Goal: Answer question/provide support: Share knowledge or assist other users

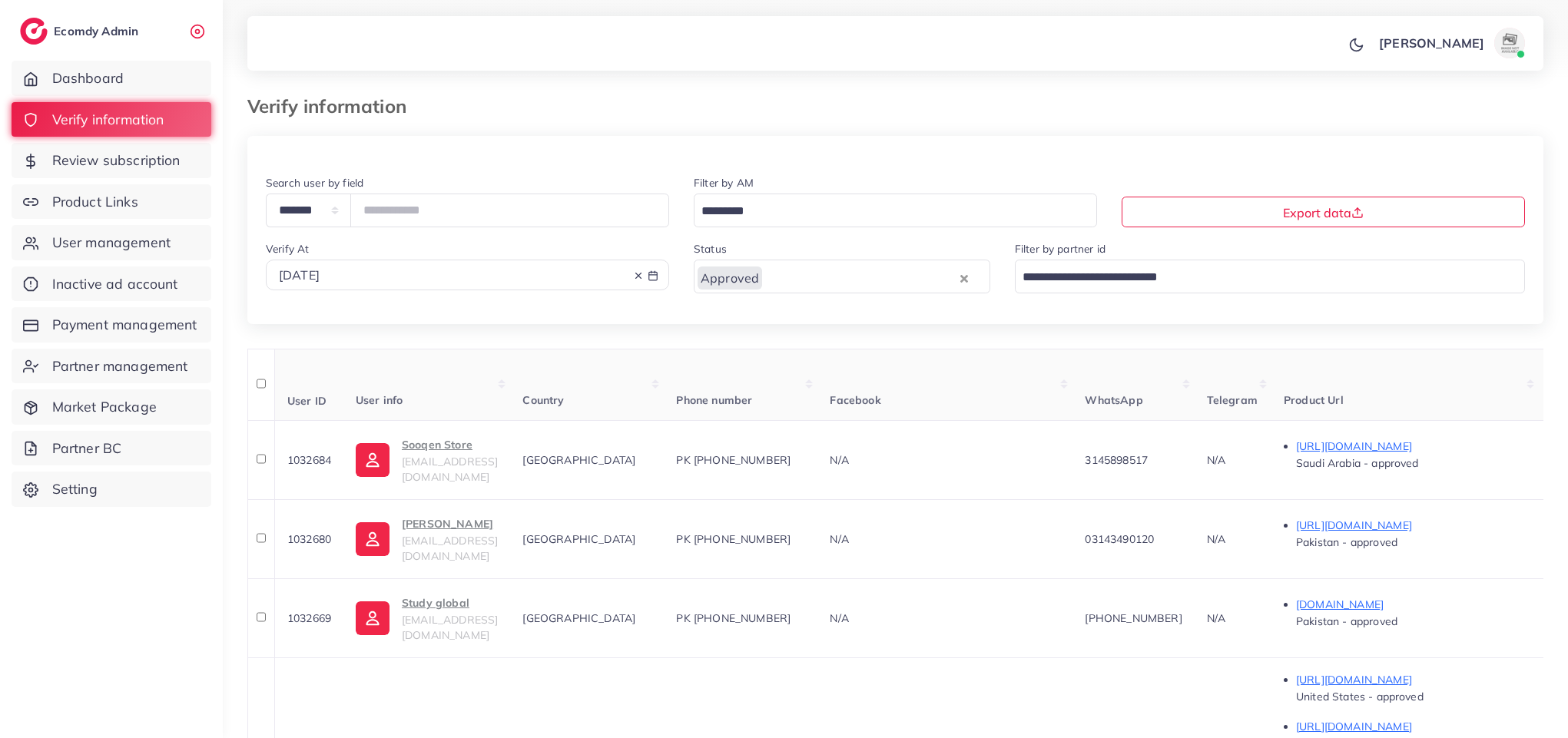
scroll to position [746, 0]
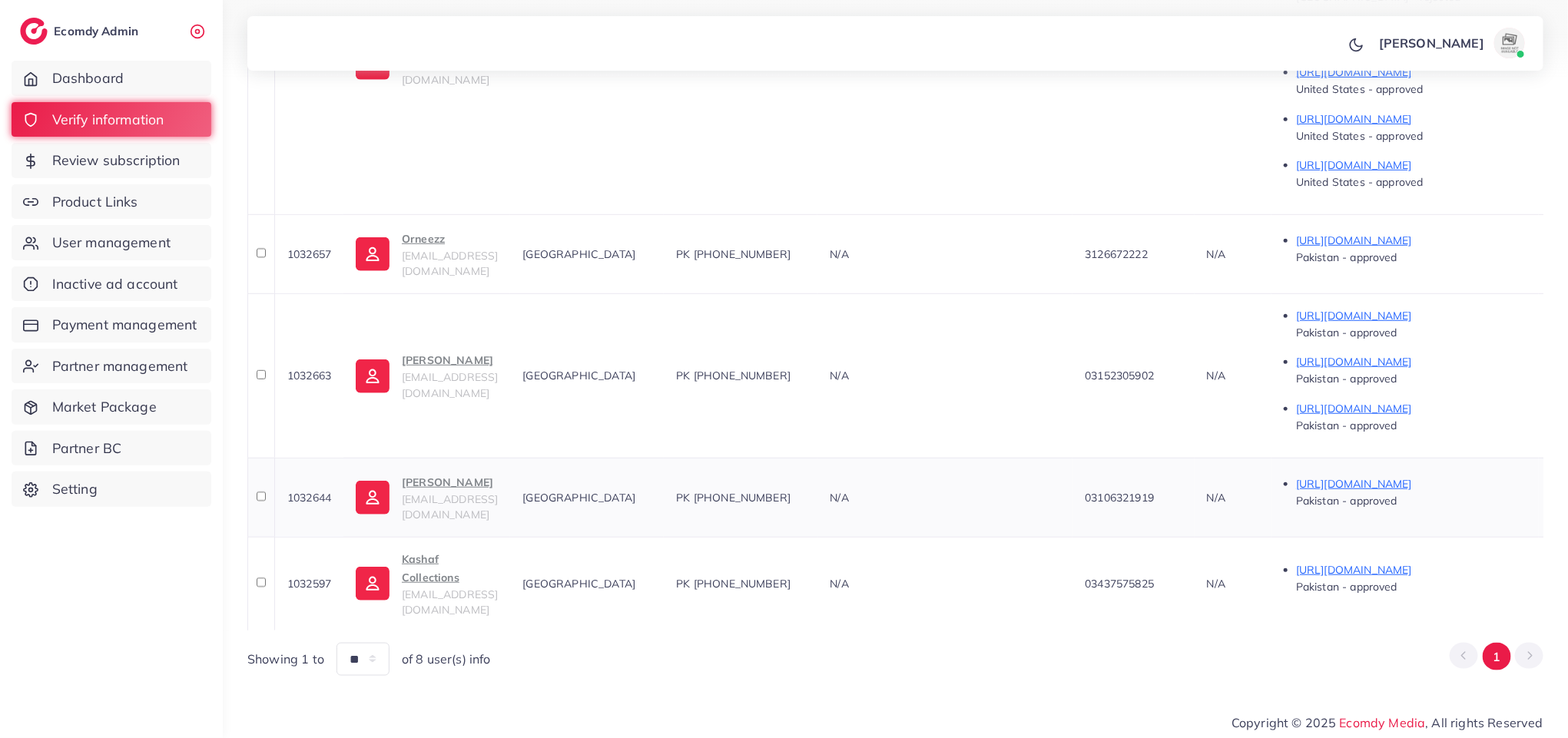
click at [461, 492] on p "[PERSON_NAME]" at bounding box center [450, 483] width 96 height 19
click at [450, 583] on div "Kashaf Collections [EMAIL_ADDRESS][DOMAIN_NAME]" at bounding box center [450, 584] width 96 height 68
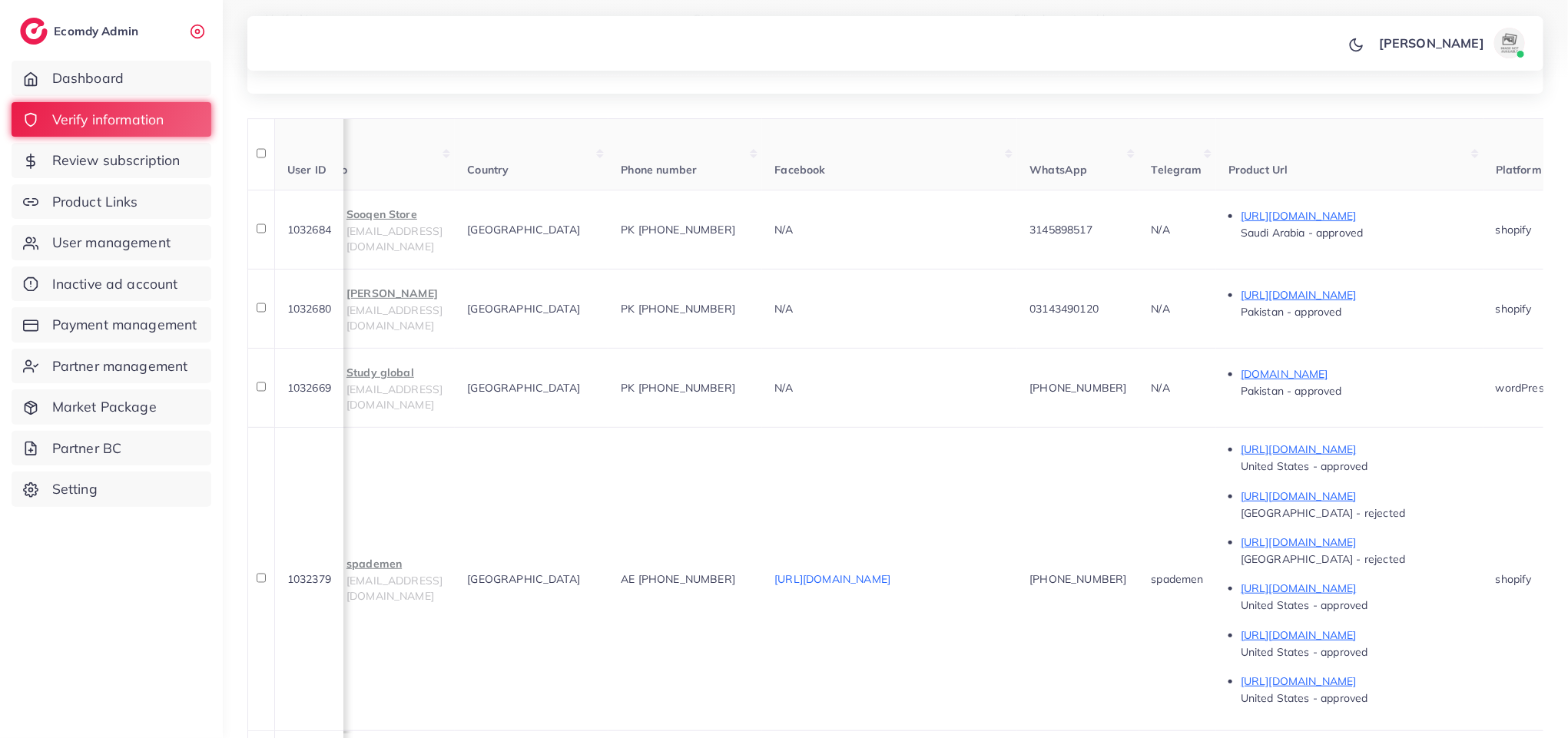
scroll to position [229, 0]
drag, startPoint x: 1304, startPoint y: 234, endPoint x: 1376, endPoint y: 235, distance: 72.0
click at [1363, 235] on span "Saudi Arabia - approved" at bounding box center [1302, 234] width 123 height 14
copy span "[GEOGRAPHIC_DATA] -"
drag, startPoint x: 1337, startPoint y: 229, endPoint x: 1365, endPoint y: 230, distance: 28.0
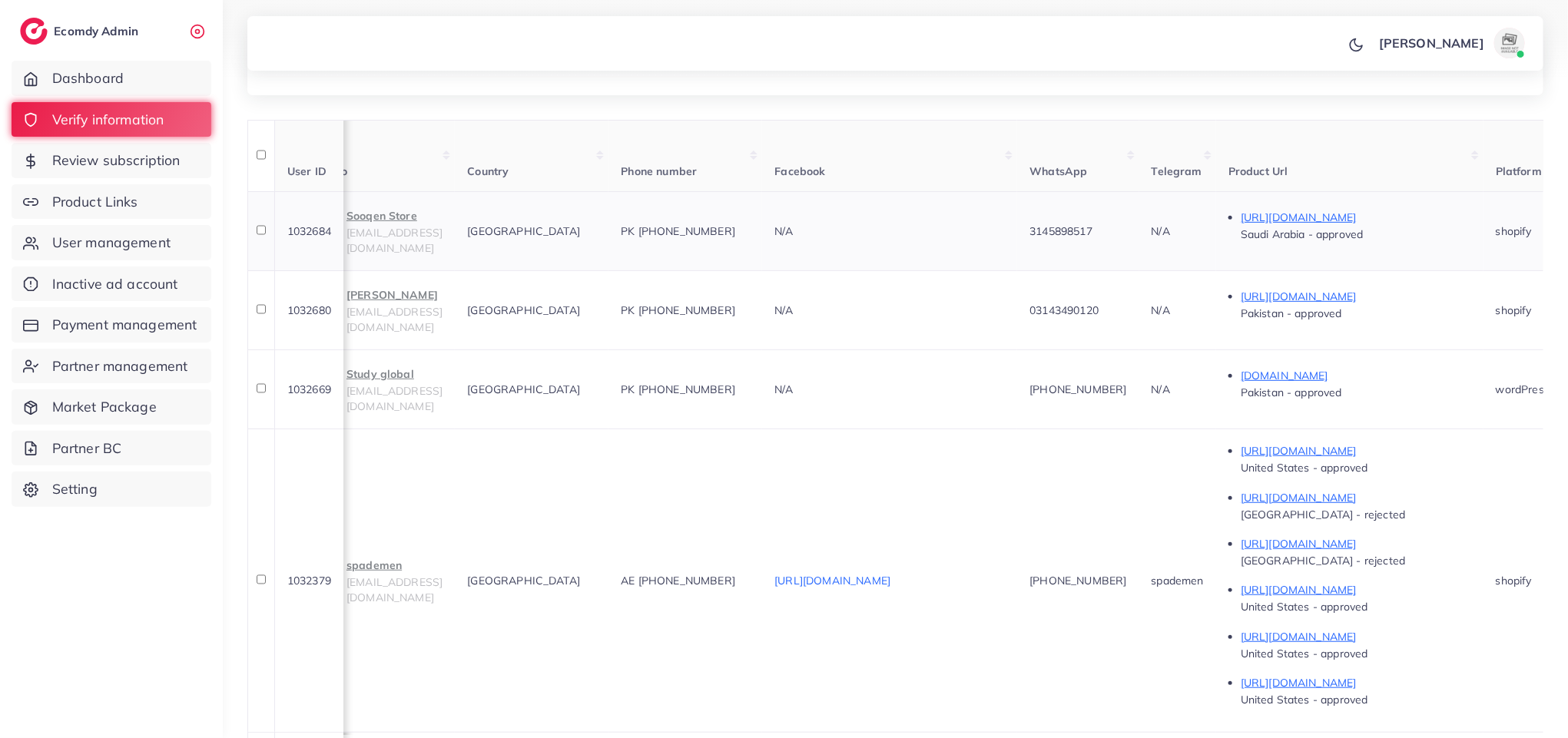
click at [1363, 230] on span "Saudi Arabia - approved" at bounding box center [1302, 234] width 123 height 14
click at [1363, 242] on span "Saudi Arabia - approved" at bounding box center [1302, 234] width 123 height 14
drag, startPoint x: 1374, startPoint y: 240, endPoint x: 1307, endPoint y: 242, distance: 67.0
click at [1307, 242] on span "Saudi Arabia - approved" at bounding box center [1302, 234] width 123 height 14
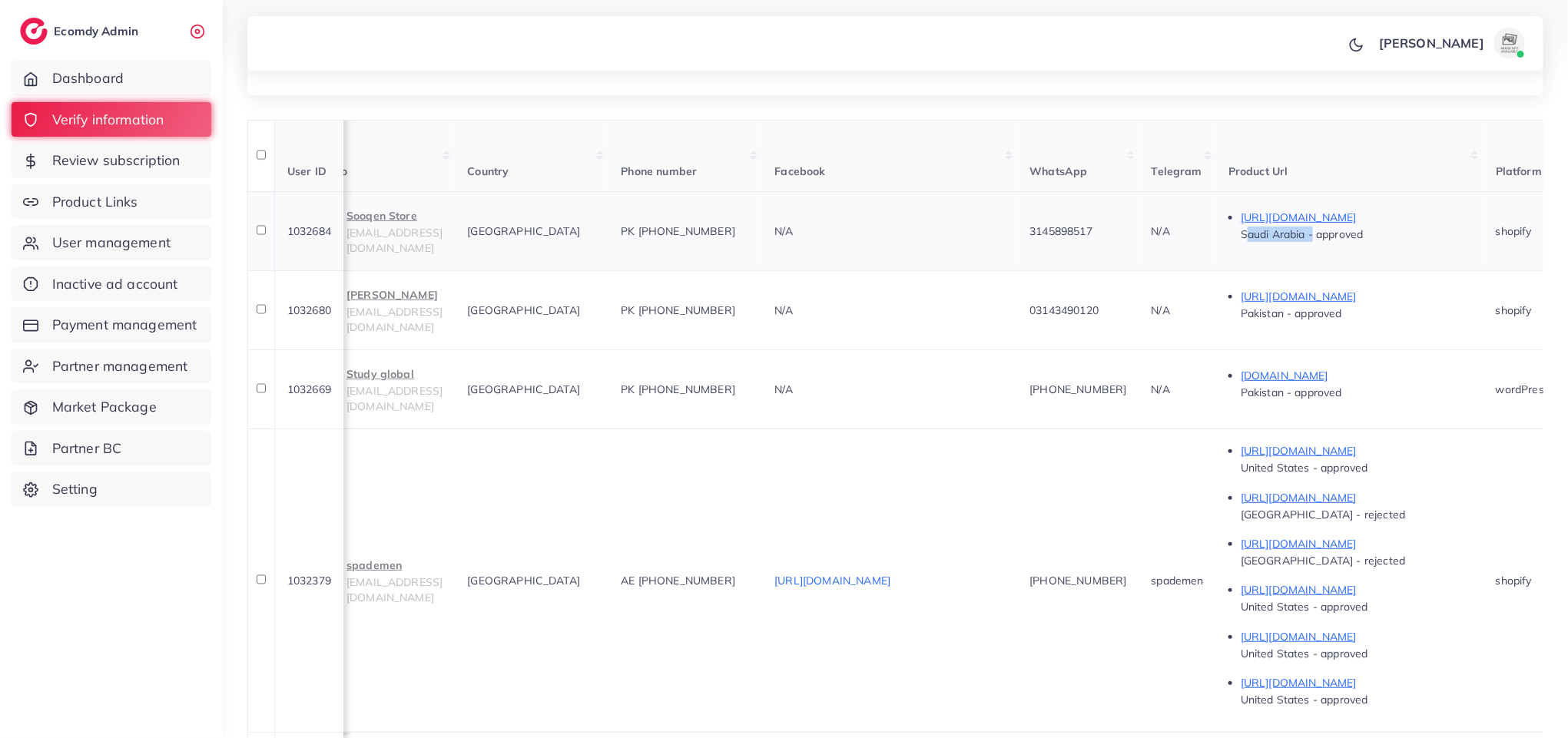
copy span "[GEOGRAPHIC_DATA]"
drag, startPoint x: 1376, startPoint y: 473, endPoint x: 1309, endPoint y: 474, distance: 67.0
click at [1309, 474] on span "United States - approved" at bounding box center [1304, 468] width 127 height 14
drag, startPoint x: 1309, startPoint y: 474, endPoint x: 1358, endPoint y: 474, distance: 49.0
click at [1358, 474] on span "United States - approved" at bounding box center [1304, 468] width 127 height 14
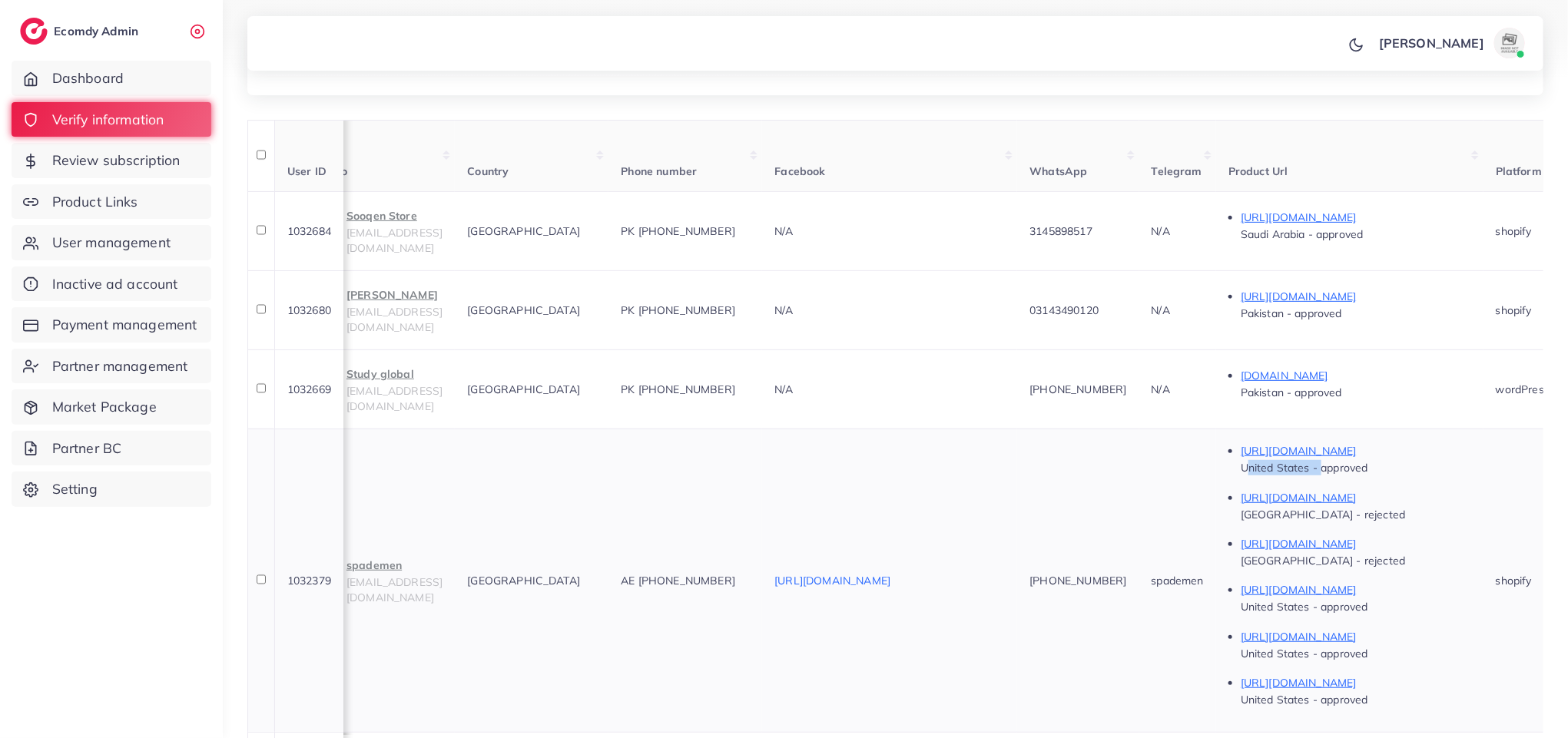
drag, startPoint x: 1378, startPoint y: 474, endPoint x: 1298, endPoint y: 479, distance: 80.2
click at [1298, 476] on ul "[URL][DOMAIN_NAME] [GEOGRAPHIC_DATA] - approved" at bounding box center [1349, 459] width 242 height 34
copy span "[GEOGRAPHIC_DATA] -"
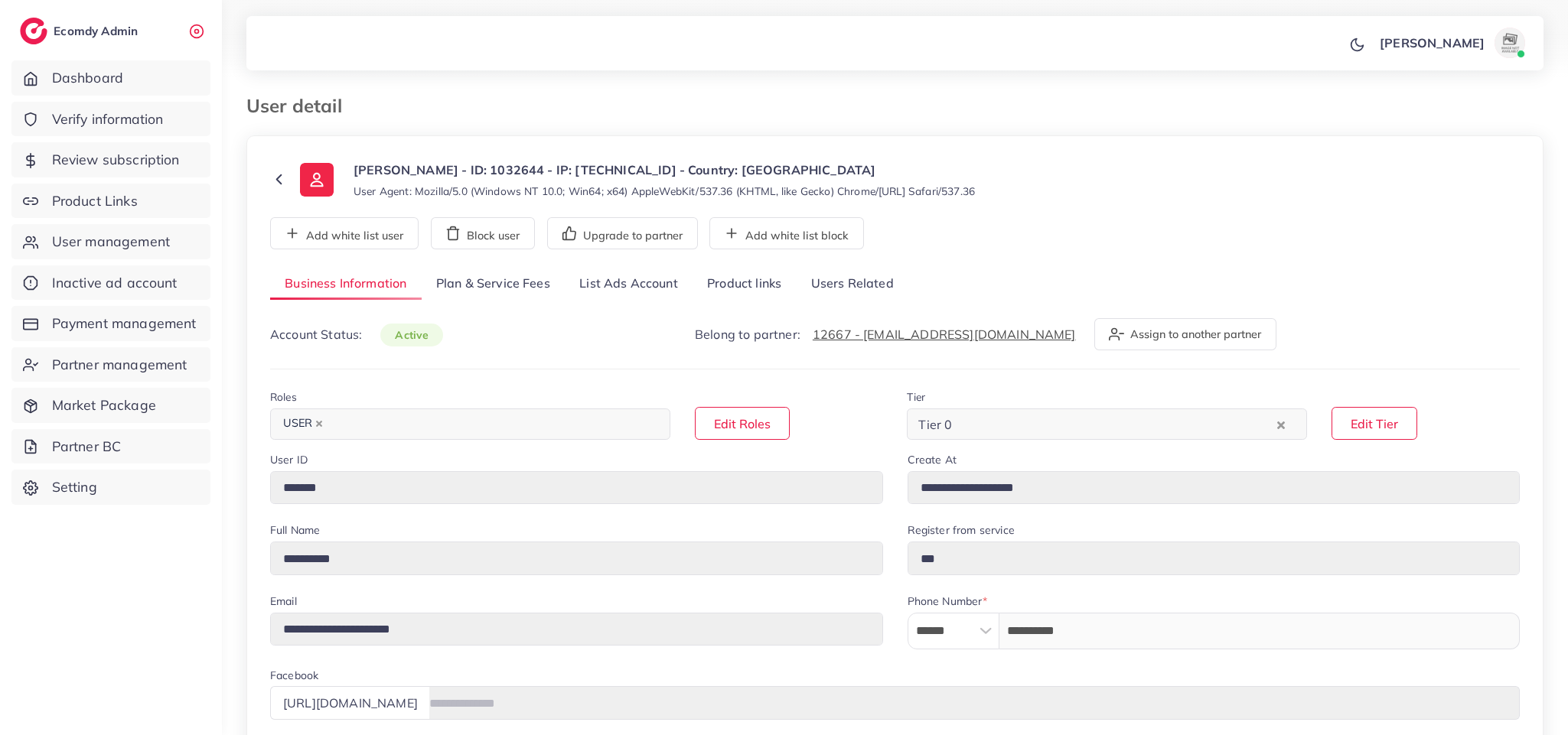
select select "********"
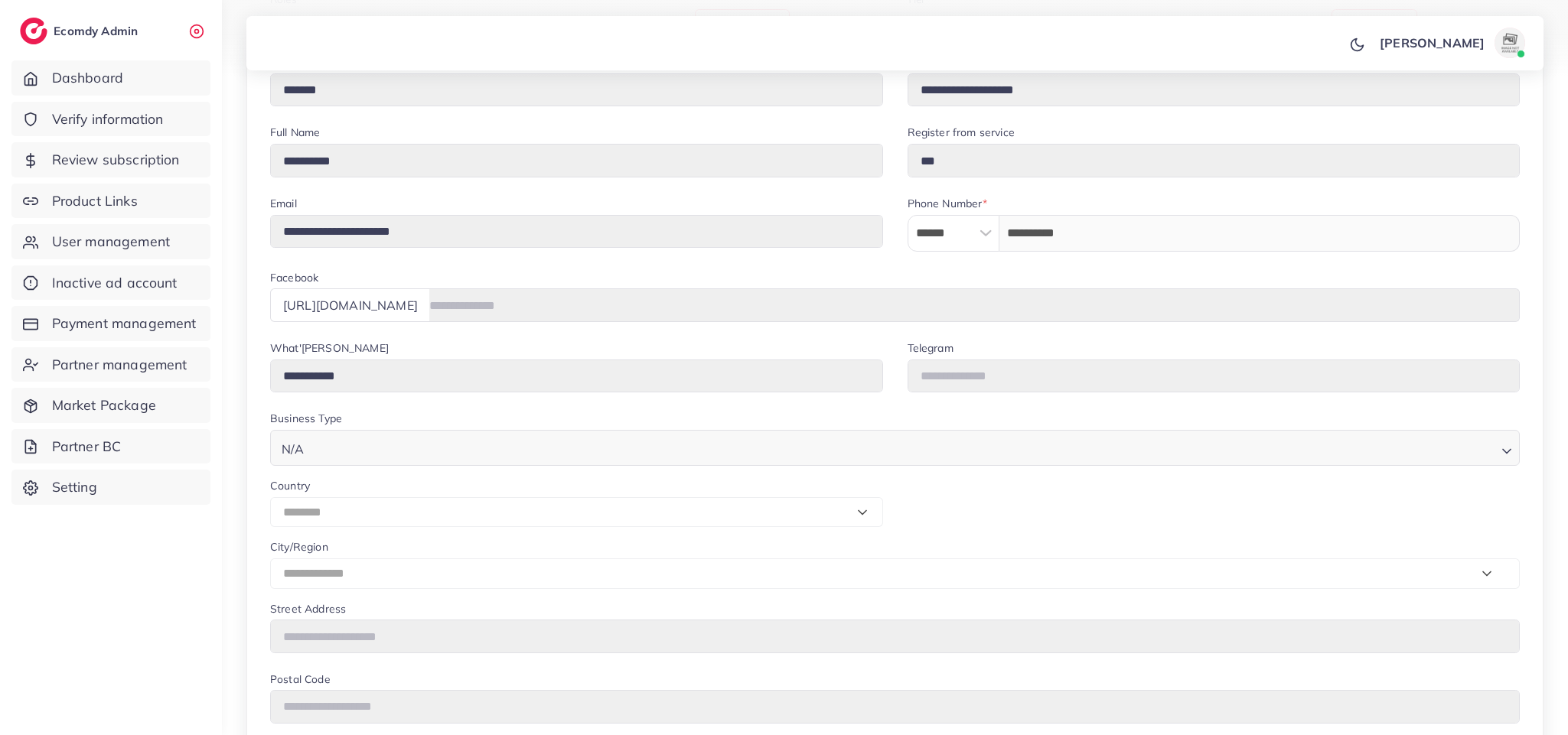
scroll to position [404, 0]
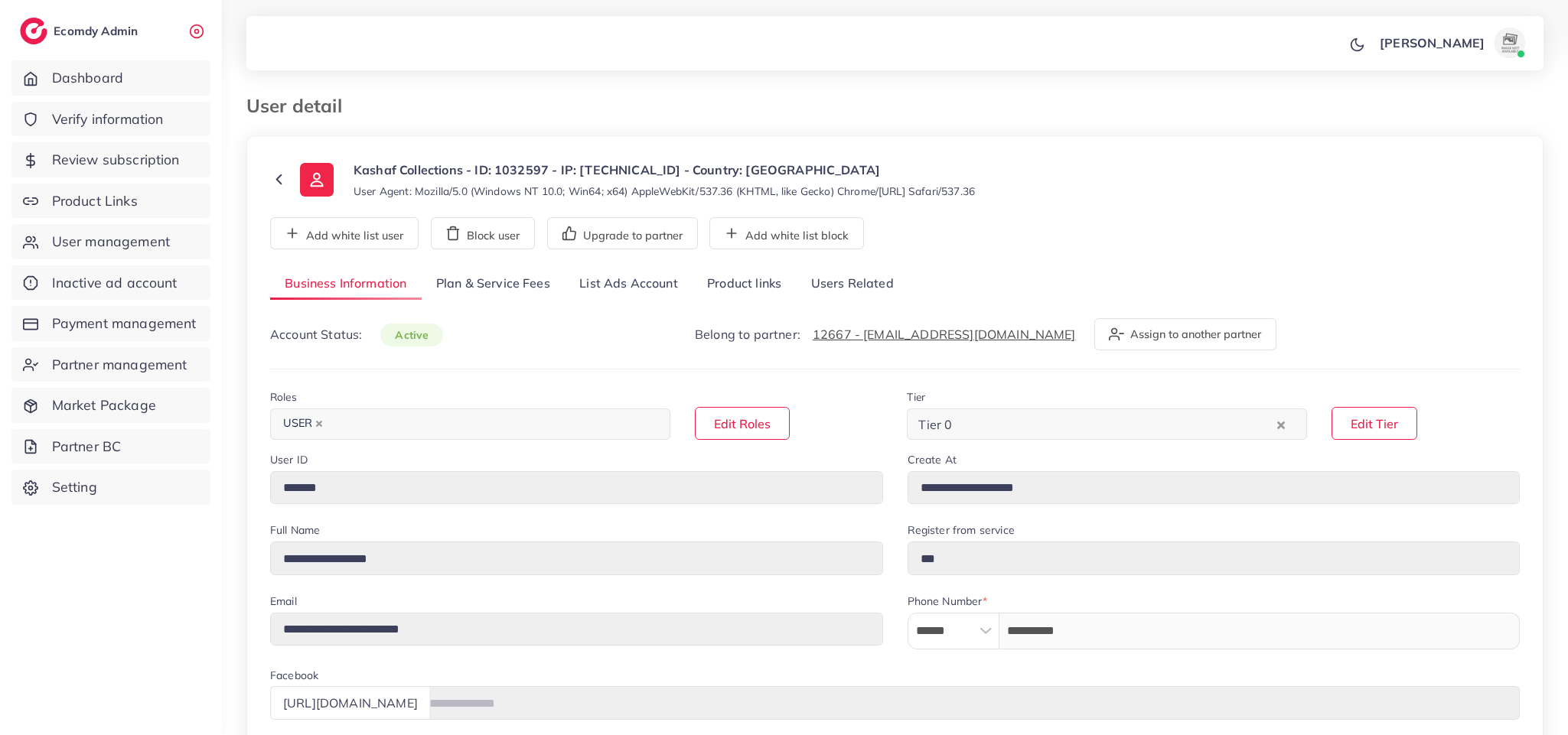
select select "********"
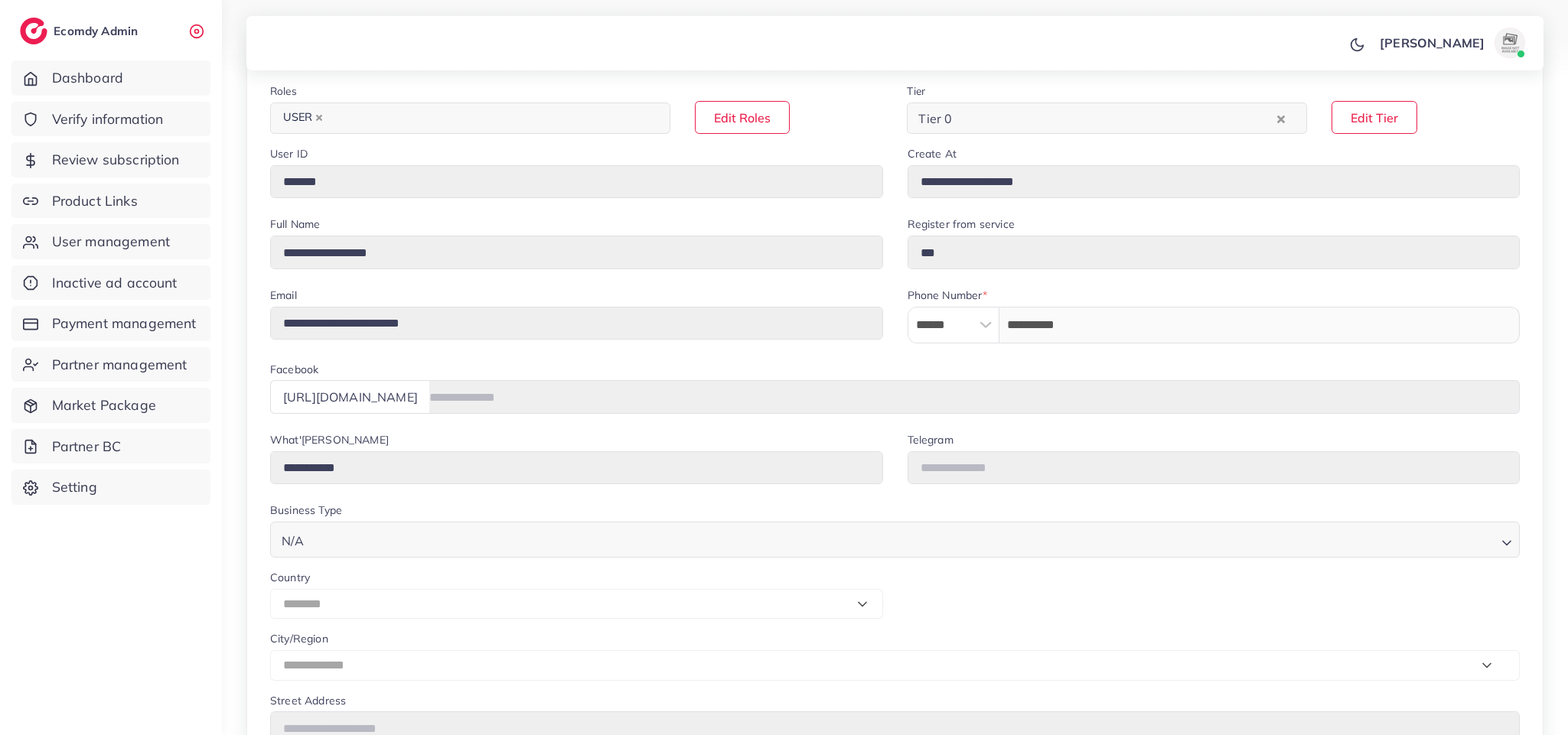
scroll to position [306, 0]
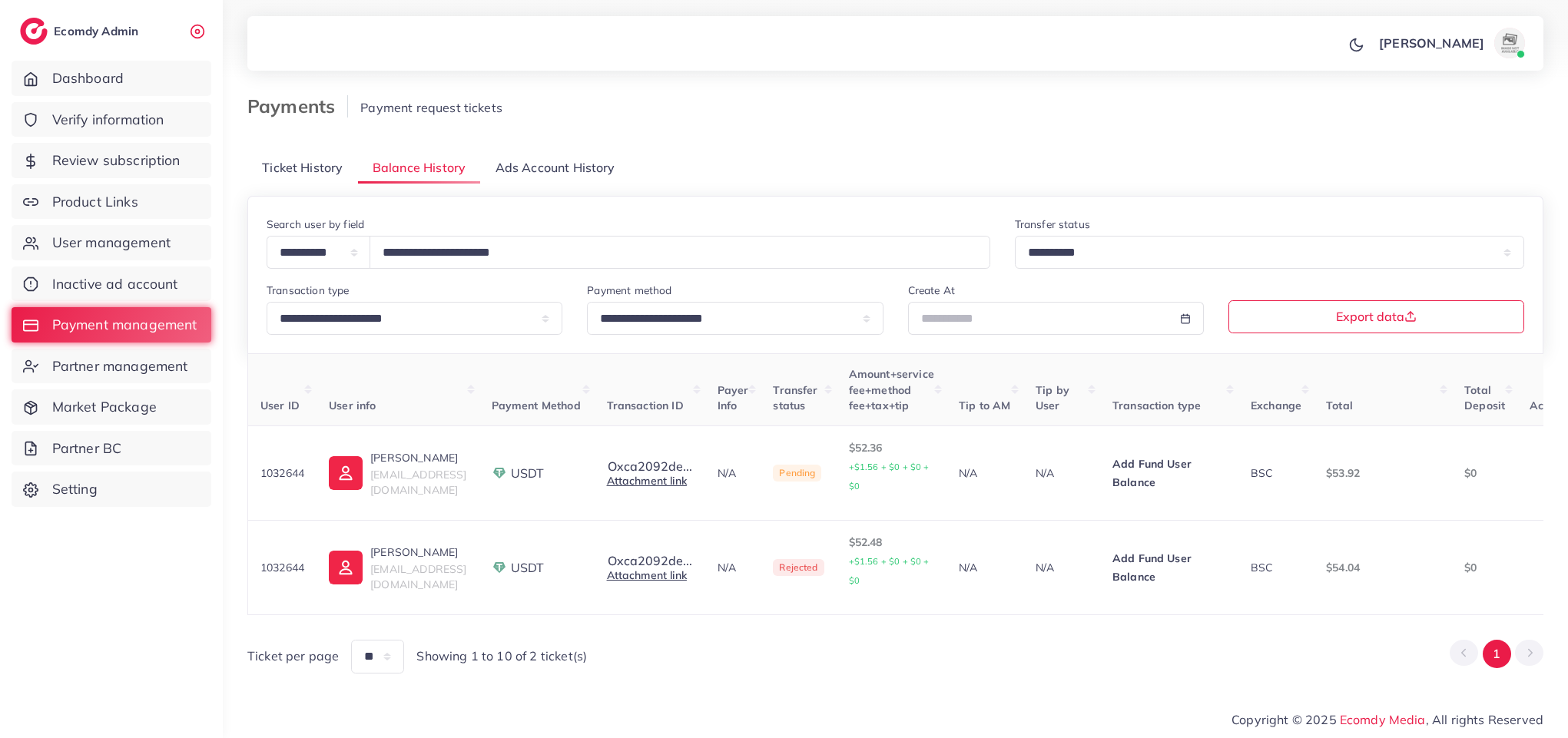
select select "*****"
